Goal: Obtain resource: Obtain resource

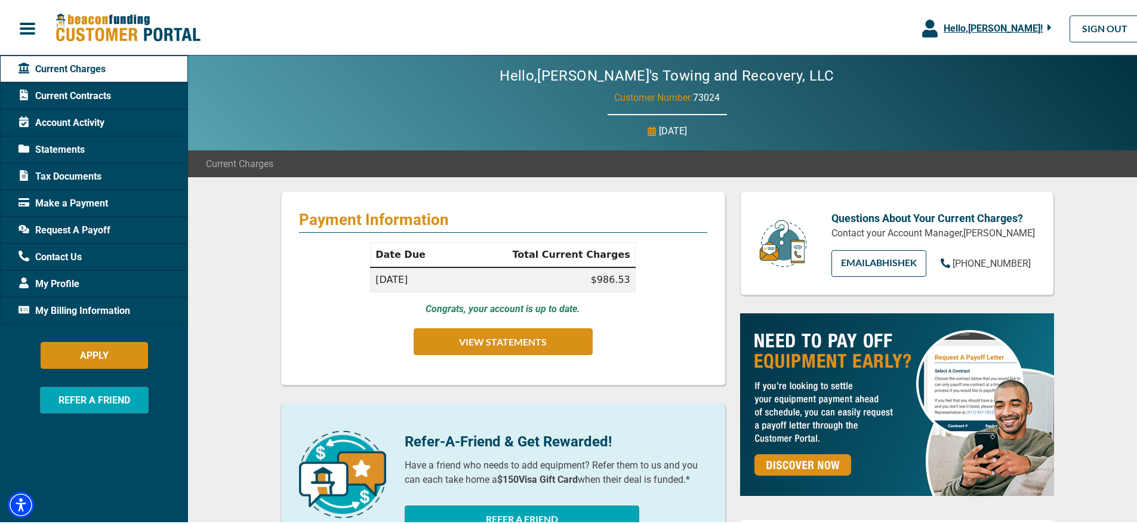
click at [61, 227] on span "Request A Payoff" at bounding box center [65, 229] width 92 height 14
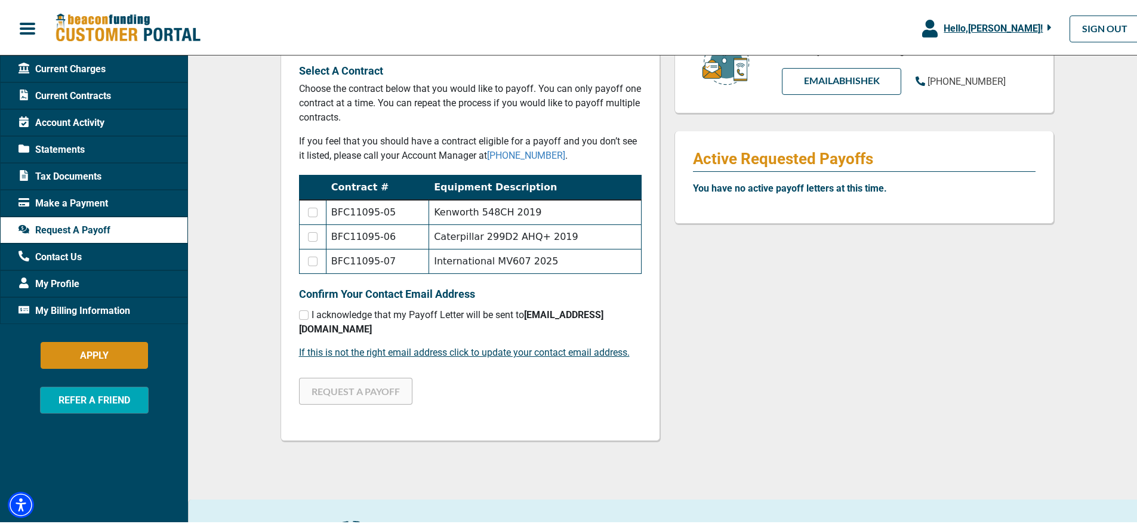
scroll to position [159, 0]
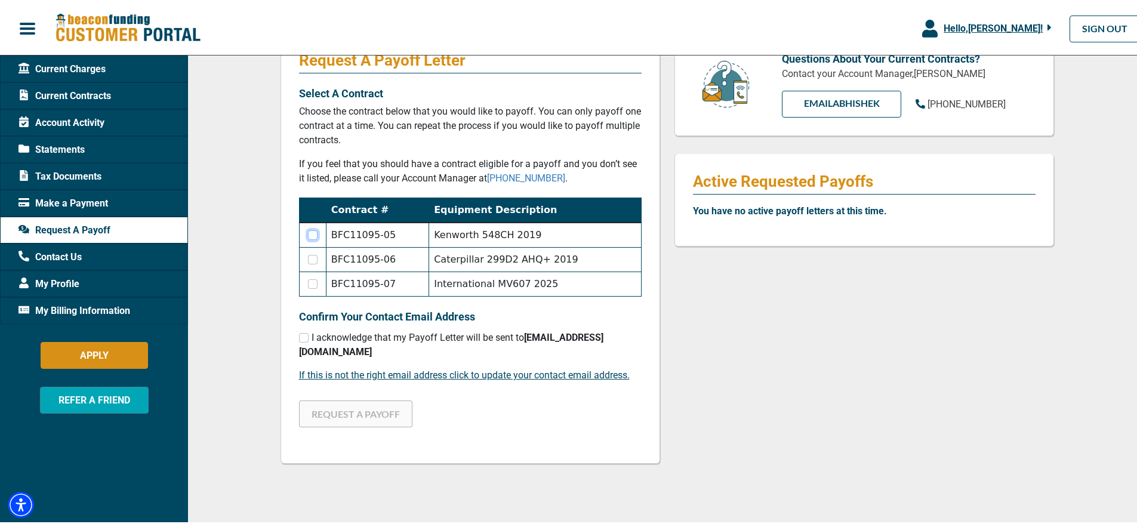
click at [309, 236] on input "checkbox" at bounding box center [313, 234] width 10 height 10
checkbox input "true"
click at [310, 253] on input "checkbox" at bounding box center [313, 258] width 10 height 10
checkbox input "true"
checkbox input "false"
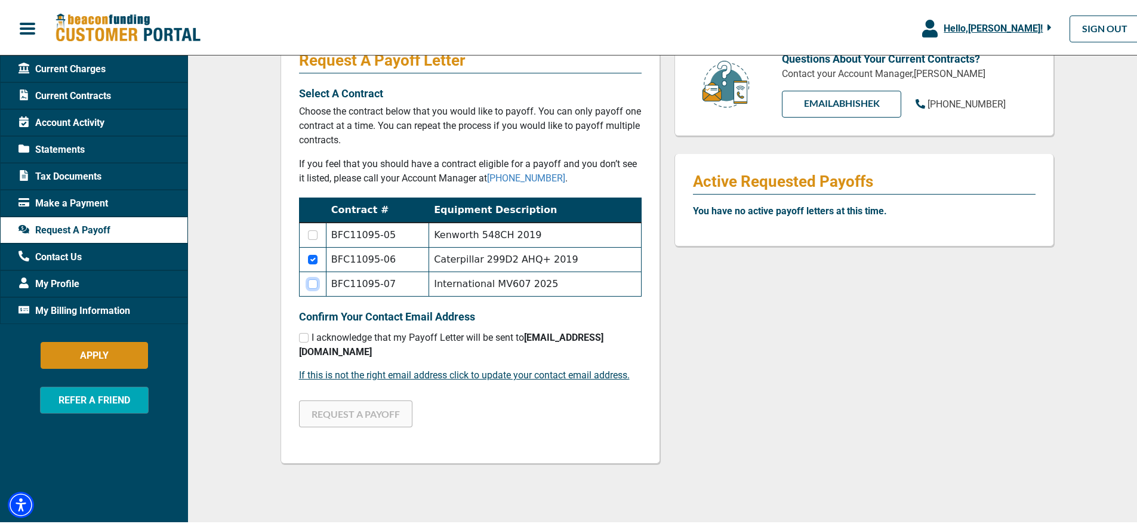
click at [310, 281] on input "checkbox" at bounding box center [313, 283] width 10 height 10
checkbox input "true"
checkbox input "false"
click at [310, 238] on input "checkbox" at bounding box center [313, 234] width 10 height 10
checkbox input "true"
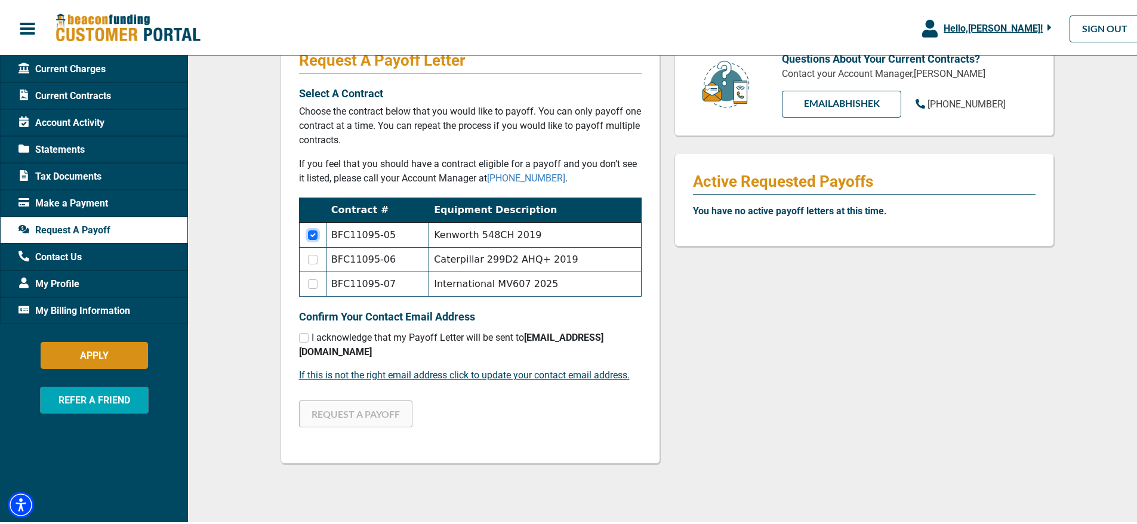
checkbox input "false"
click at [300, 336] on input "checkbox" at bounding box center [304, 336] width 10 height 10
checkbox input "true"
click at [333, 402] on button "REQUEST A PAYOFF" at bounding box center [355, 412] width 113 height 27
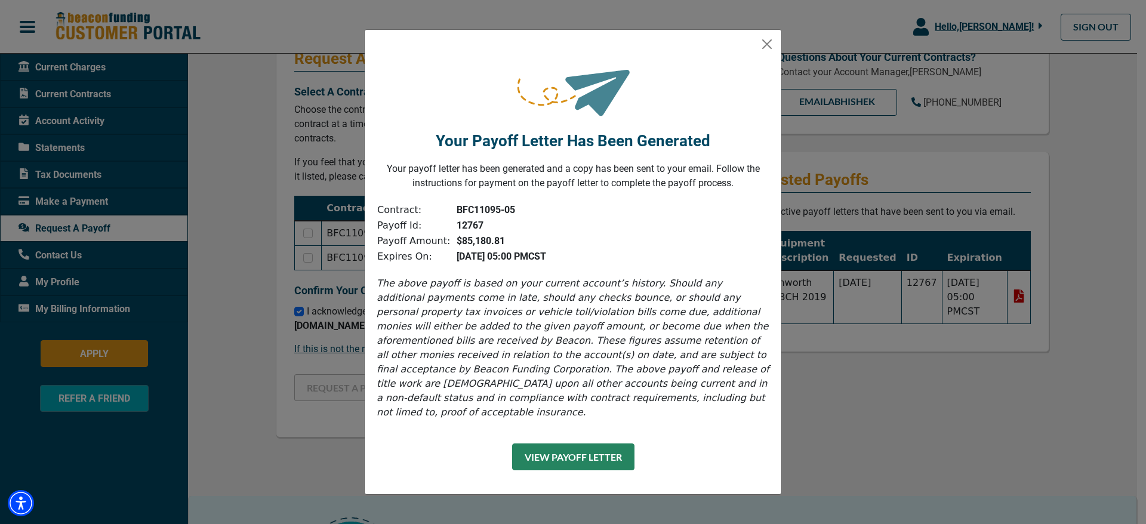
click at [577, 451] on button "View Payoff Letter" at bounding box center [573, 457] width 122 height 27
click at [768, 50] on button "Close" at bounding box center [767, 44] width 19 height 19
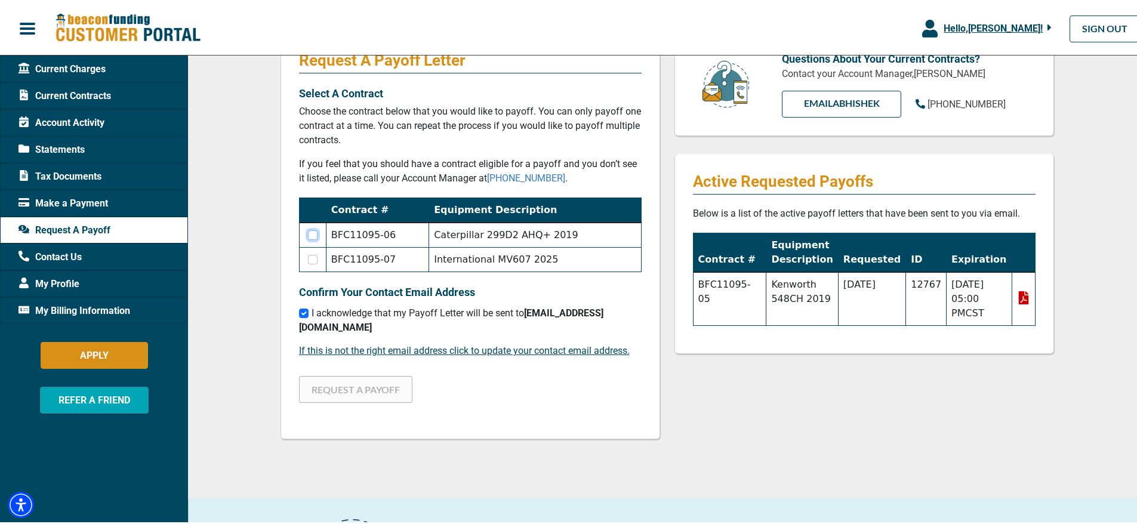
click at [308, 233] on input "checkbox" at bounding box center [313, 234] width 10 height 10
click at [310, 374] on button "REQUEST A PAYOFF" at bounding box center [355, 387] width 113 height 27
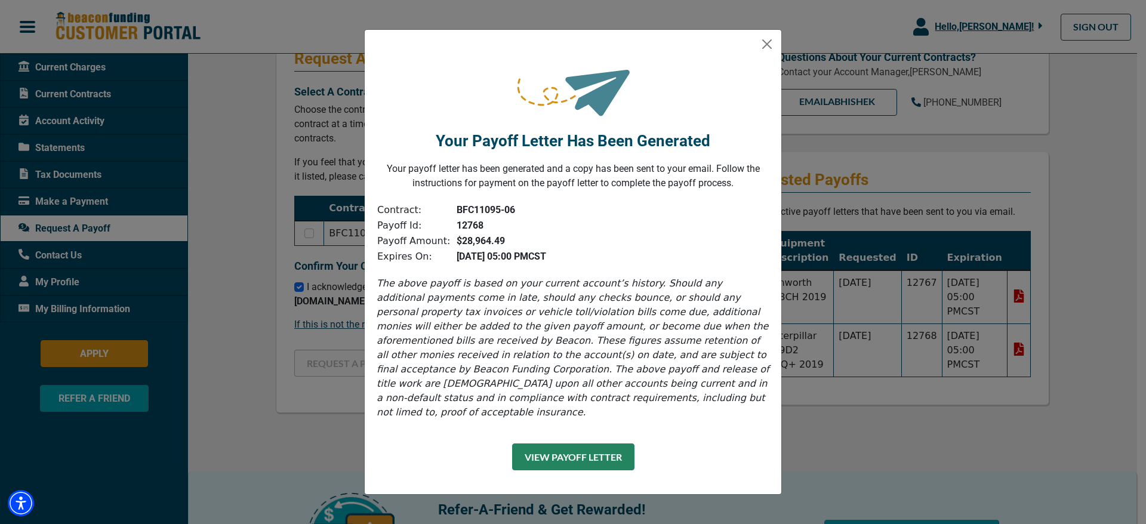
click at [577, 448] on button "View Payoff Letter" at bounding box center [573, 457] width 122 height 27
click at [770, 49] on button "Close" at bounding box center [767, 44] width 19 height 19
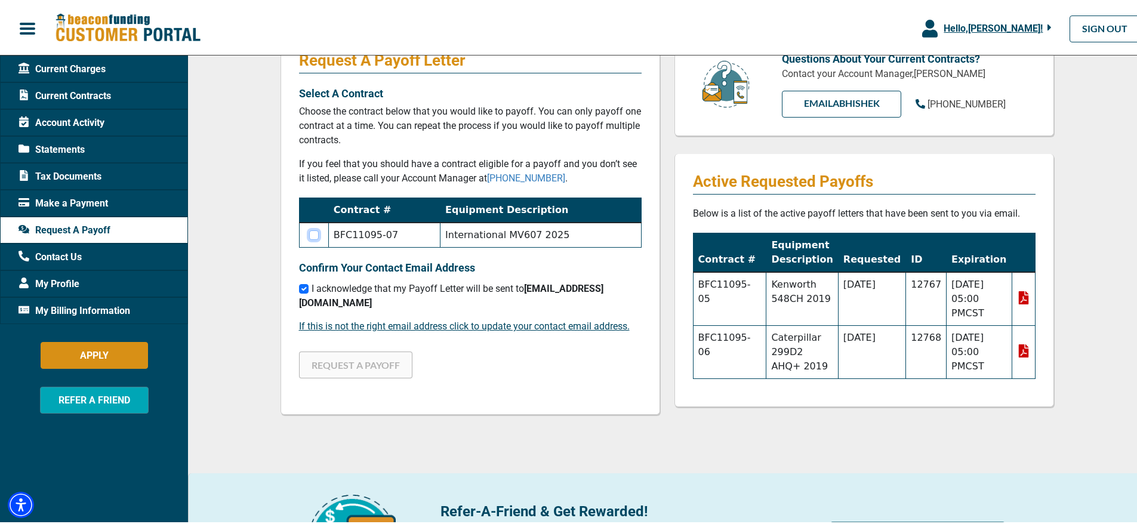
drag, startPoint x: 312, startPoint y: 235, endPoint x: 312, endPoint y: 259, distance: 23.3
click at [310, 235] on input "checkbox" at bounding box center [314, 234] width 10 height 10
checkbox input "true"
click at [334, 352] on button "REQUEST A PAYOFF" at bounding box center [355, 363] width 113 height 27
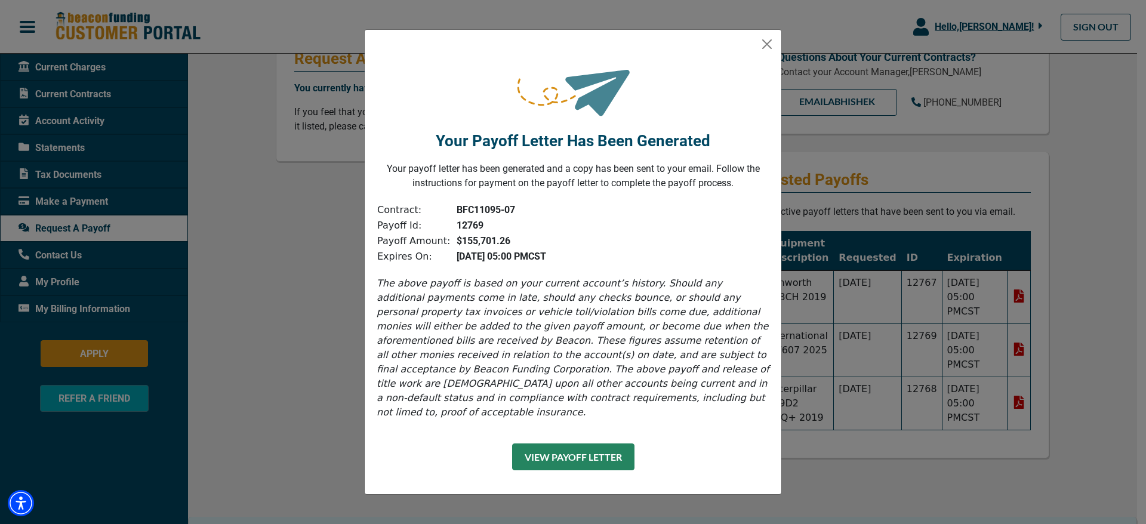
click at [559, 451] on button "View Payoff Letter" at bounding box center [573, 457] width 122 height 27
click at [764, 51] on button "Close" at bounding box center [767, 44] width 19 height 19
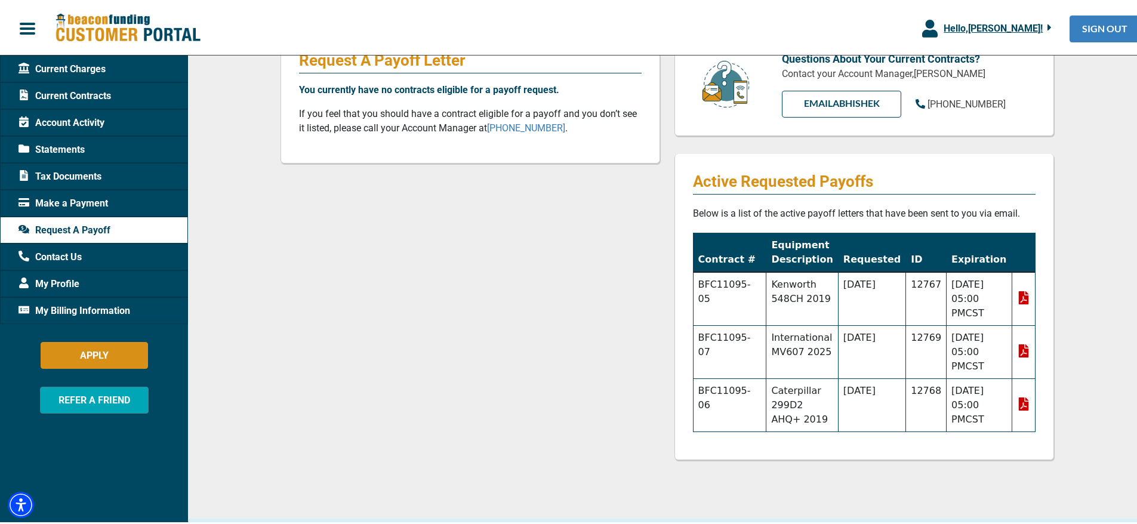
click at [1100, 24] on link "SIGN OUT" at bounding box center [1105, 27] width 70 height 27
